Goal: Find specific page/section: Find specific page/section

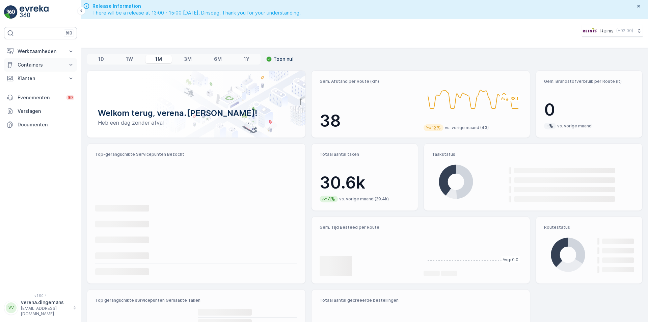
click at [52, 61] on p "Containers" at bounding box center [41, 64] width 46 height 7
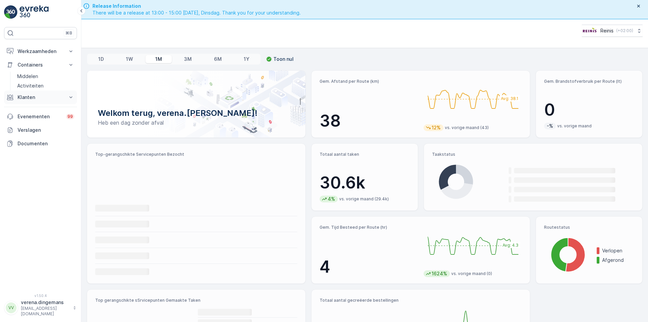
click at [41, 99] on p "Klanten" at bounding box center [41, 97] width 46 height 7
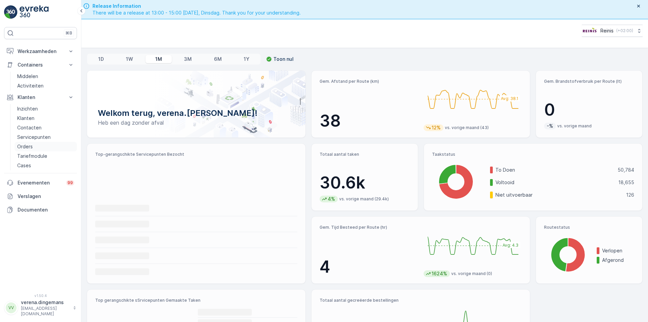
click at [20, 149] on p "Orders" at bounding box center [25, 146] width 16 height 7
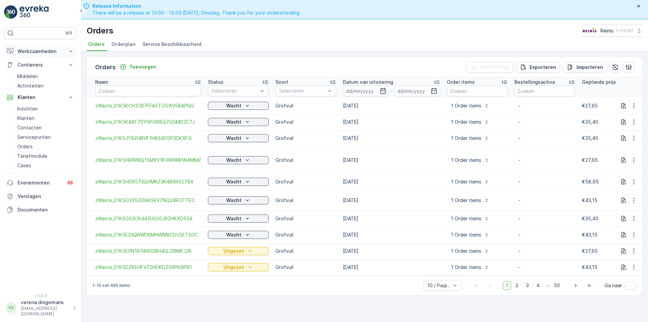
click at [40, 51] on p "Werkzaamheden" at bounding box center [41, 51] width 46 height 7
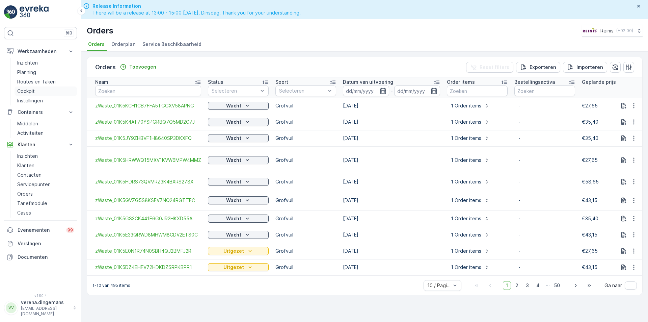
click at [31, 88] on p "Cockpit" at bounding box center [26, 91] width 18 height 7
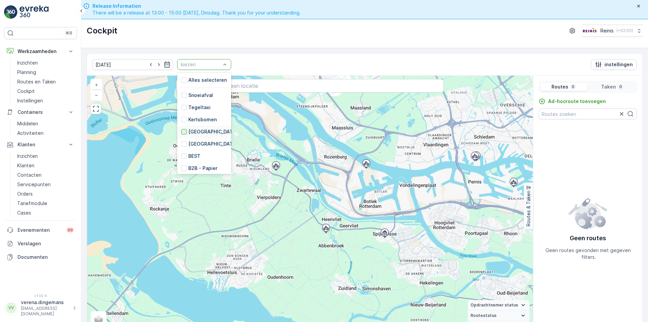
click at [181, 130] on div at bounding box center [183, 131] width 5 height 5
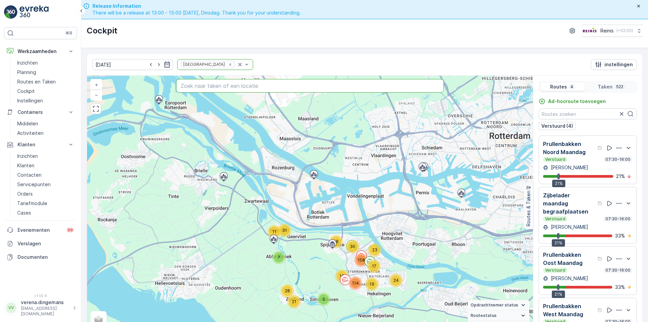
click at [234, 87] on input "text" at bounding box center [310, 86] width 268 height 14
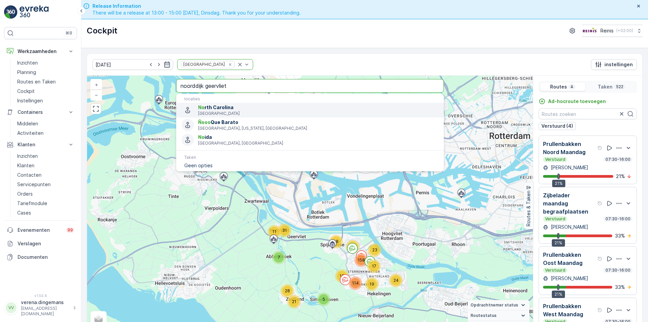
type input "noorddijk geervliet"
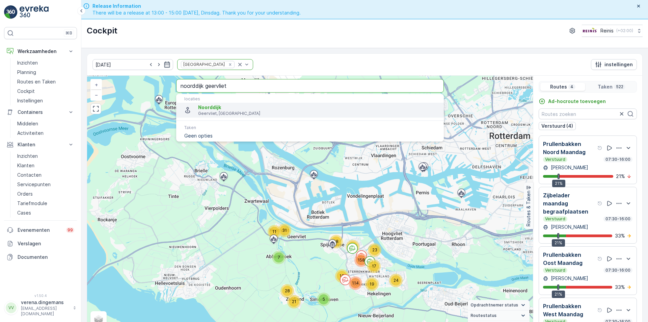
click at [243, 117] on li "Noorddijk Geervliet, [GEOGRAPHIC_DATA]" at bounding box center [310, 110] width 268 height 15
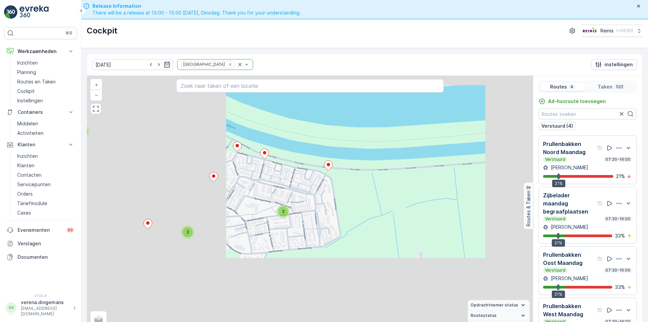
scroll to position [14, 0]
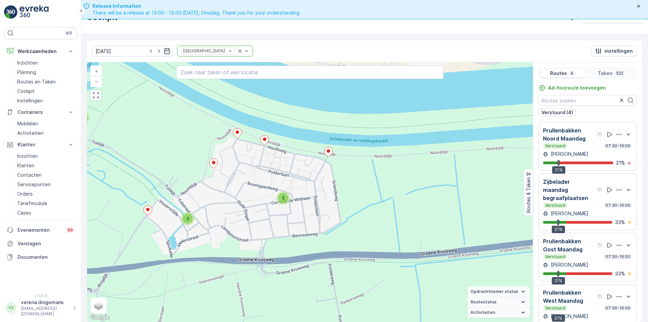
drag, startPoint x: 319, startPoint y: 247, endPoint x: 366, endPoint y: 184, distance: 78.4
click at [366, 184] on div "5 4 13 2 2 2 2 2 2 6 4 2 2 2 2 2 3 5 2 2 2 3 2 3 2 3 2 2 2 2 4 4 2 2 3 3 2 3 3 …" at bounding box center [310, 192] width 446 height 260
click at [587, 151] on div "[PERSON_NAME]" at bounding box center [587, 154] width 89 height 7
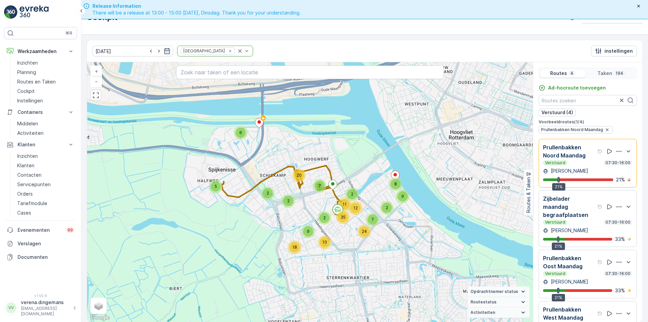
drag, startPoint x: 582, startPoint y: 169, endPoint x: 588, endPoint y: 220, distance: 51.4
click at [582, 170] on div "[PERSON_NAME]" at bounding box center [587, 170] width 89 height 7
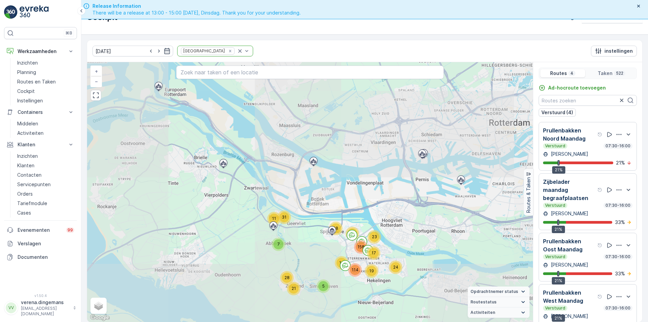
drag, startPoint x: 585, startPoint y: 197, endPoint x: 499, endPoint y: 229, distance: 91.8
click at [584, 199] on p "Zijbelader maandag begraafplaatsen" at bounding box center [569, 190] width 53 height 24
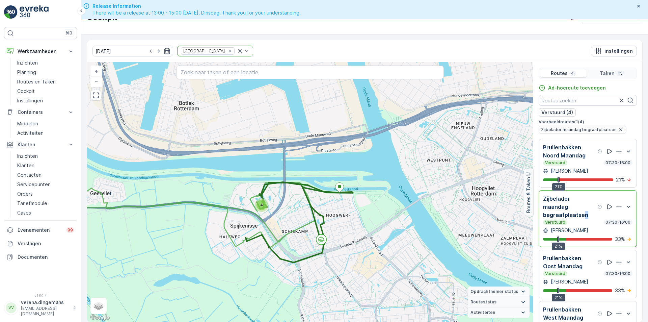
drag, startPoint x: 391, startPoint y: 116, endPoint x: 353, endPoint y: 209, distance: 101.0
click at [353, 209] on div "2 2 4 4 + − Satelliet stappenplan Terrein Hybride Leaflet Sneltoetsen Kaartgege…" at bounding box center [310, 192] width 446 height 260
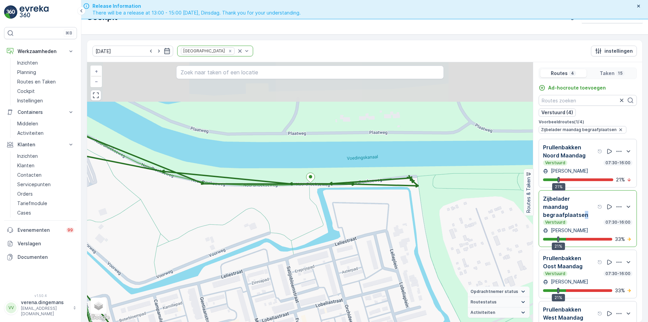
drag, startPoint x: 288, startPoint y: 149, endPoint x: 299, endPoint y: 197, distance: 49.9
click at [299, 197] on div "2 2 + − Satelliet stappenplan Terrein Hybride Leaflet Sneltoetsen Kaartgegevens…" at bounding box center [310, 192] width 446 height 260
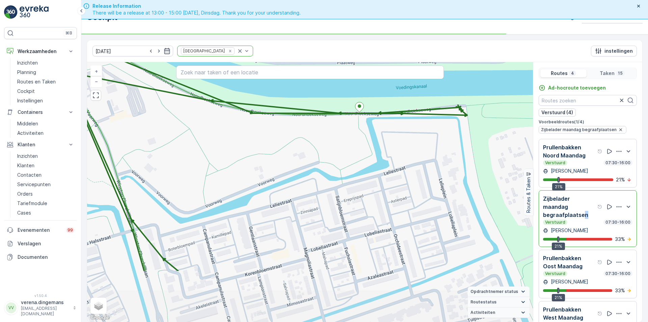
drag, startPoint x: 324, startPoint y: 230, endPoint x: 360, endPoint y: 157, distance: 80.6
click at [360, 157] on div "2 2 + − Satelliet stappenplan Terrein Hybride Leaflet Sneltoetsen Kaartgegevens…" at bounding box center [310, 192] width 446 height 260
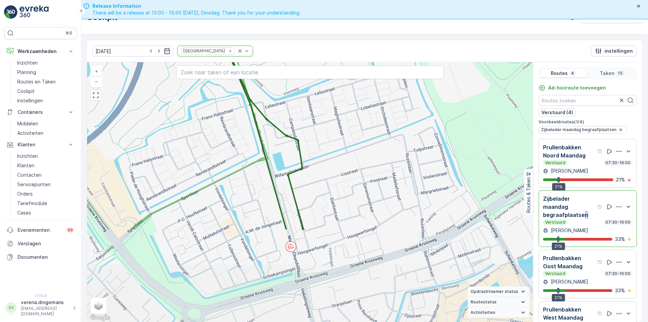
drag, startPoint x: 330, startPoint y: 243, endPoint x: 347, endPoint y: 125, distance: 119.7
click at [347, 125] on div "2 4 2 + − Satelliet stappenplan Terrein Hybride Leaflet Sneltoetsen Kaartgegeve…" at bounding box center [310, 192] width 446 height 260
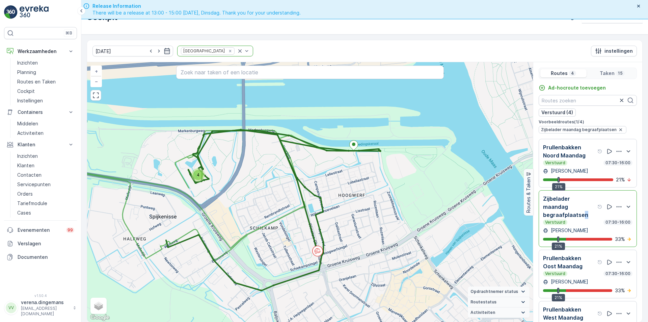
drag, startPoint x: 372, startPoint y: 113, endPoint x: 358, endPoint y: 153, distance: 42.3
click at [358, 153] on div "2 2 4 4 + − Satelliet stappenplan Terrein Hybride Leaflet Sneltoetsen Kaartgege…" at bounding box center [310, 192] width 446 height 260
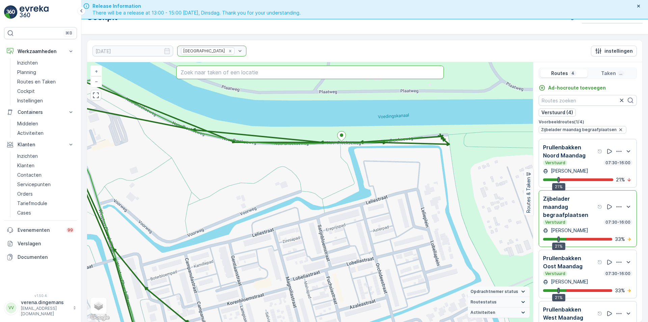
drag, startPoint x: 232, startPoint y: 77, endPoint x: 280, endPoint y: 70, distance: 47.8
click at [232, 76] on input "text" at bounding box center [310, 72] width 268 height 14
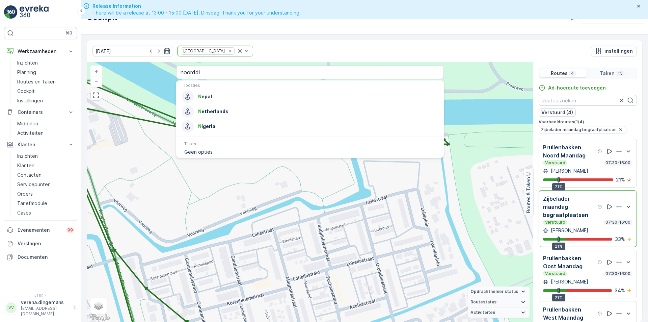
scroll to position [19, 0]
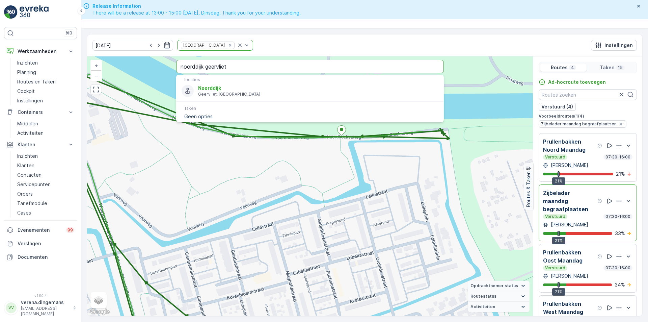
type input "noorddijk geervliet"
click at [220, 90] on span "Noorddijk" at bounding box center [209, 88] width 23 height 6
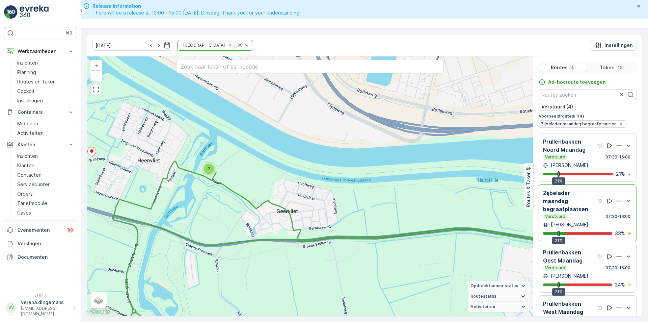
click at [592, 213] on div "Zijbelader maandag begraafplaatsen Verstuurd 07:30-16:00" at bounding box center [587, 204] width 89 height 30
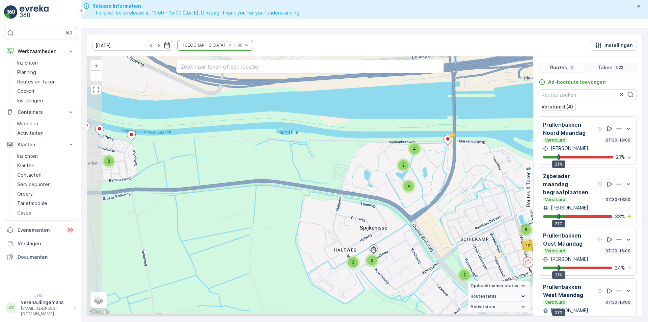
drag, startPoint x: 260, startPoint y: 246, endPoint x: 346, endPoint y: 175, distance: 111.5
click at [346, 175] on div "5 19 2 7 9 3 4 2 3 2 2 2 4 5 2 2 2 2 2 2 2 2 3 3 2 5 2 2 2 2 3 2 4 2 2 3 4 3 4 …" at bounding box center [310, 186] width 446 height 260
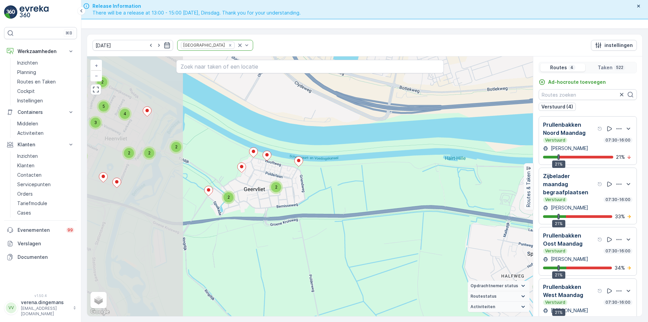
drag, startPoint x: 107, startPoint y: 172, endPoint x: 274, endPoint y: 201, distance: 169.2
click at [274, 201] on div "5 19 2 7 9 3 4 2 3 2 2 2 4 5 2 2 2 2 2 2 2 2 3 3 2 5 2 2 2 2 3 2 4 2 2 3 4 3 4 …" at bounding box center [310, 186] width 446 height 260
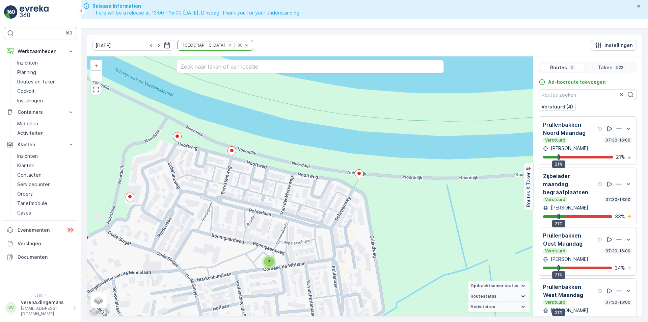
drag, startPoint x: 266, startPoint y: 228, endPoint x: 288, endPoint y: 212, distance: 26.8
click at [288, 212] on div "5 4 4 2 6 2 2 2 3 2 2 2 2 2 2 2 2 2 3 2 2 2 2 2 2 2 2 2 2 2 3 3 2 2 2 2 2 2 3 2…" at bounding box center [310, 186] width 446 height 260
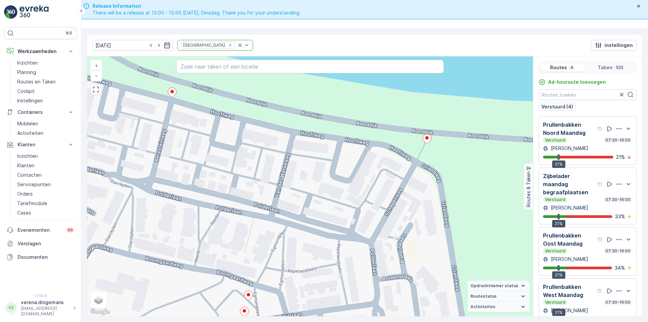
drag, startPoint x: 366, startPoint y: 232, endPoint x: 319, endPoint y: 163, distance: 83.4
click at [319, 163] on div "3 3 2 6 2 2 2 2 2 2 2 2 2 4 2 2 2 2 2 2 2 2 2 2 2 2 2 2 2 2 2 2 2 2 2 2 3 2 2 2…" at bounding box center [310, 186] width 446 height 260
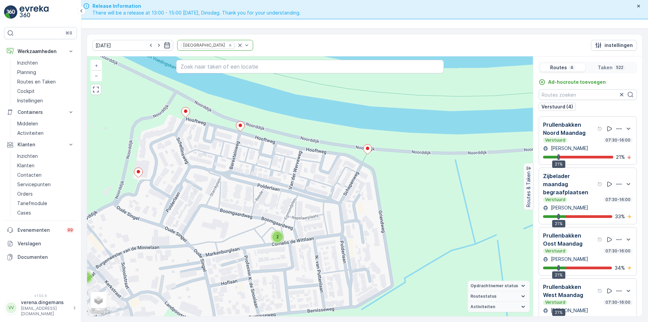
scroll to position [16, 0]
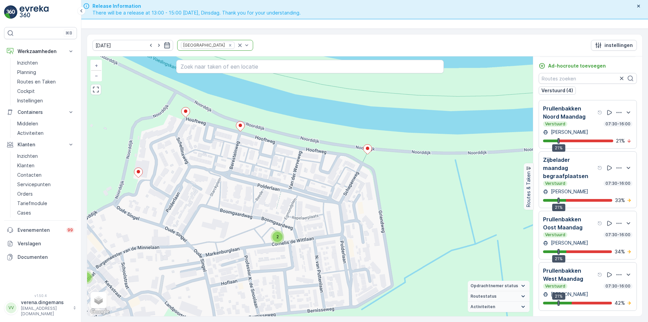
click at [594, 293] on div "[PERSON_NAME]" at bounding box center [587, 294] width 89 height 7
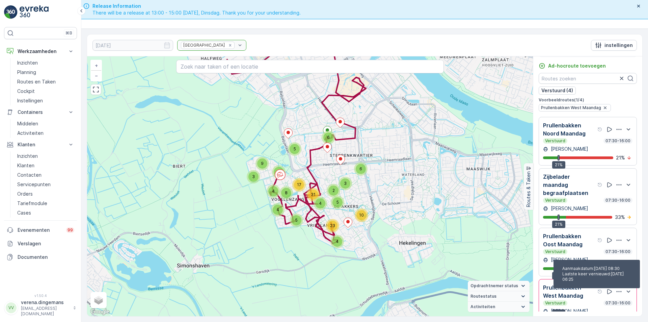
click at [598, 291] on icon "help tooltippictogram" at bounding box center [600, 291] width 5 height 5
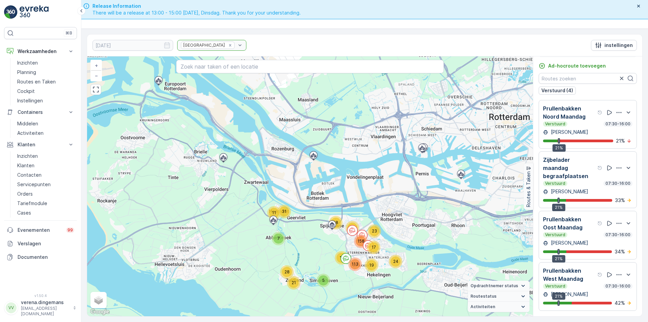
click at [581, 228] on p "Prullenbakken Oost Maandag" at bounding box center [569, 223] width 53 height 16
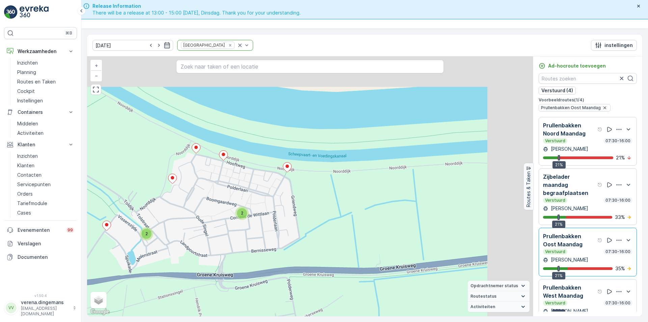
drag, startPoint x: 331, startPoint y: 135, endPoint x: 276, endPoint y: 182, distance: 71.9
click at [276, 182] on div "5 2 4 13 2 6 2 2 4 2 2 2 5 3 2 2 2 2 4 2 2 2 2 4 3 4 2 2 2 3 + − Satelliet stap…" at bounding box center [310, 186] width 446 height 260
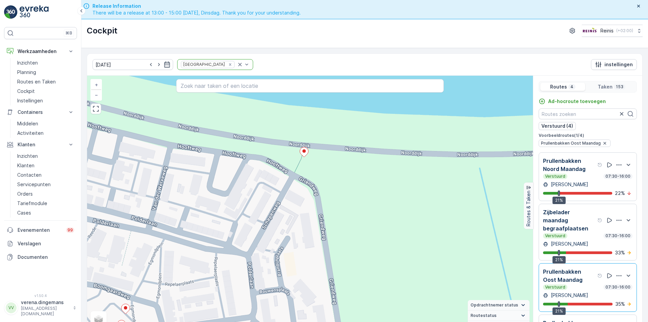
scroll to position [16, 0]
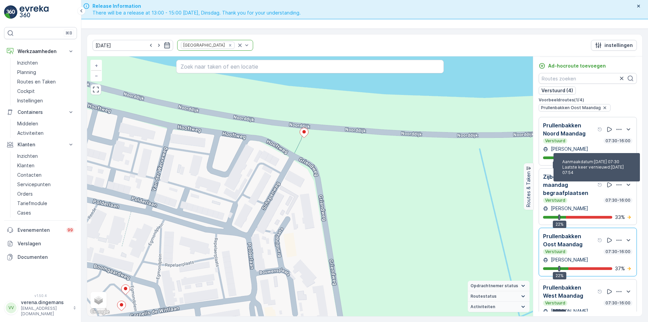
drag, startPoint x: 593, startPoint y: 186, endPoint x: 577, endPoint y: 231, distance: 47.9
click at [593, 186] on div "Zijbelader maandag begraafplaatsen Aanmaakdatum : 25.08.2025 07:30 Laatste keer…" at bounding box center [573, 185] width 60 height 24
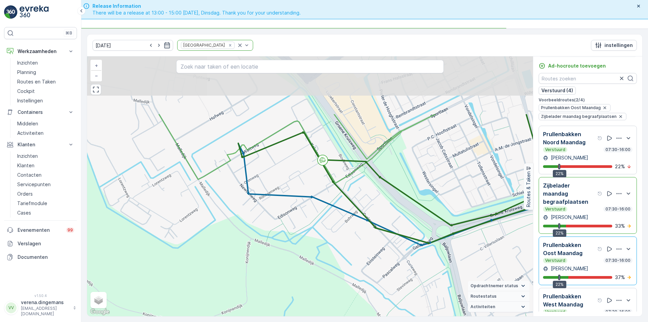
drag, startPoint x: 296, startPoint y: 97, endPoint x: 305, endPoint y: 182, distance: 85.6
click at [305, 182] on div "5 2 4 13 2 6 2 2 4 2 2 2 5 3 2 2 2 2 2 4 2 2 4 2 2 2 4 3 4 2 2 2 3 + − Satellie…" at bounding box center [310, 186] width 446 height 260
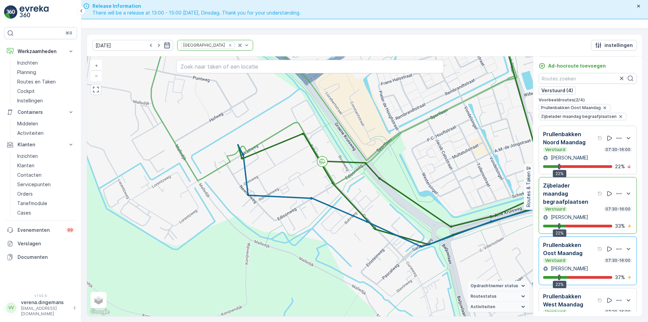
click at [578, 211] on div "Verstuurd 07:30-16:00" at bounding box center [587, 208] width 89 height 5
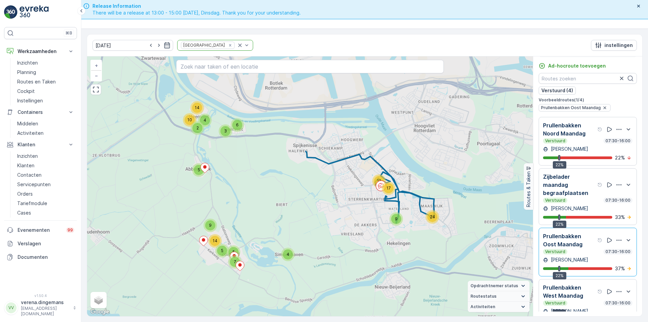
click at [582, 255] on div "Prullenbakken Oost Maandag Verstuurd 07:30-16:00 Patrick de Raaf 22% 37 %" at bounding box center [587, 252] width 89 height 40
